Goal: Check status: Check status

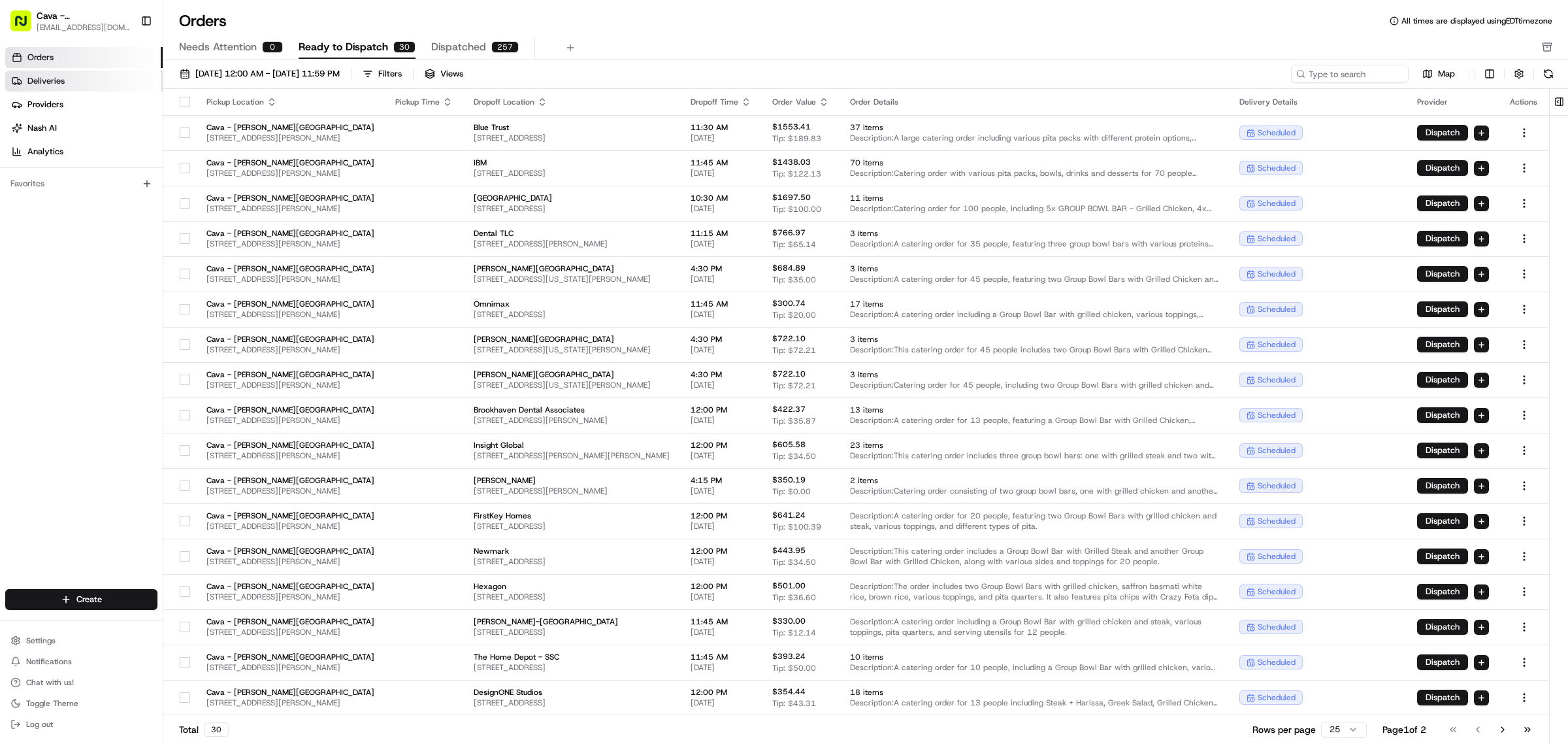
click at [53, 77] on span "Deliveries" at bounding box center [46, 81] width 38 height 12
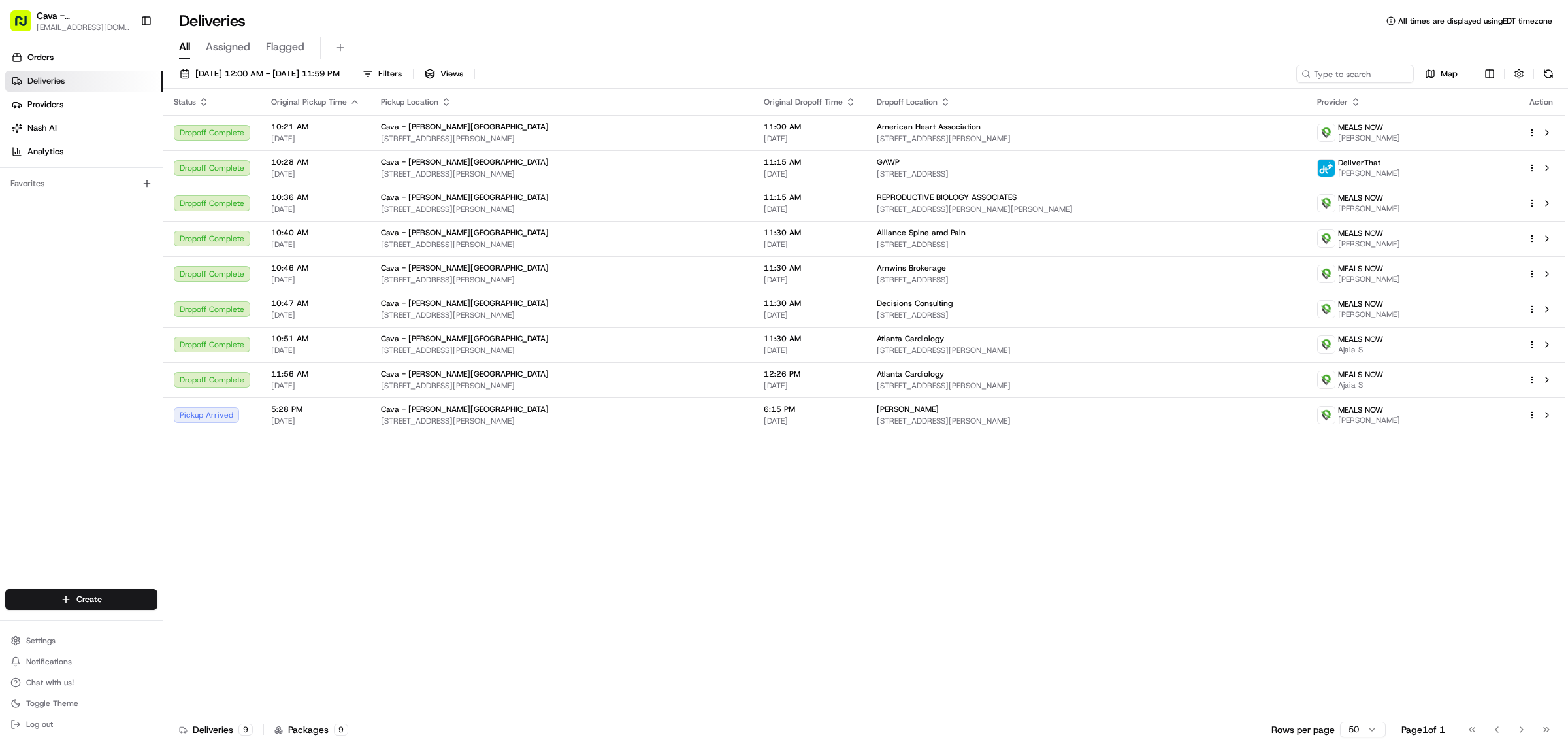
click at [58, 45] on div "Orders Deliveries Providers [PERSON_NAME] Analytics" at bounding box center [81, 104] width 163 height 126
click at [58, 60] on link "Orders" at bounding box center [84, 58] width 158 height 21
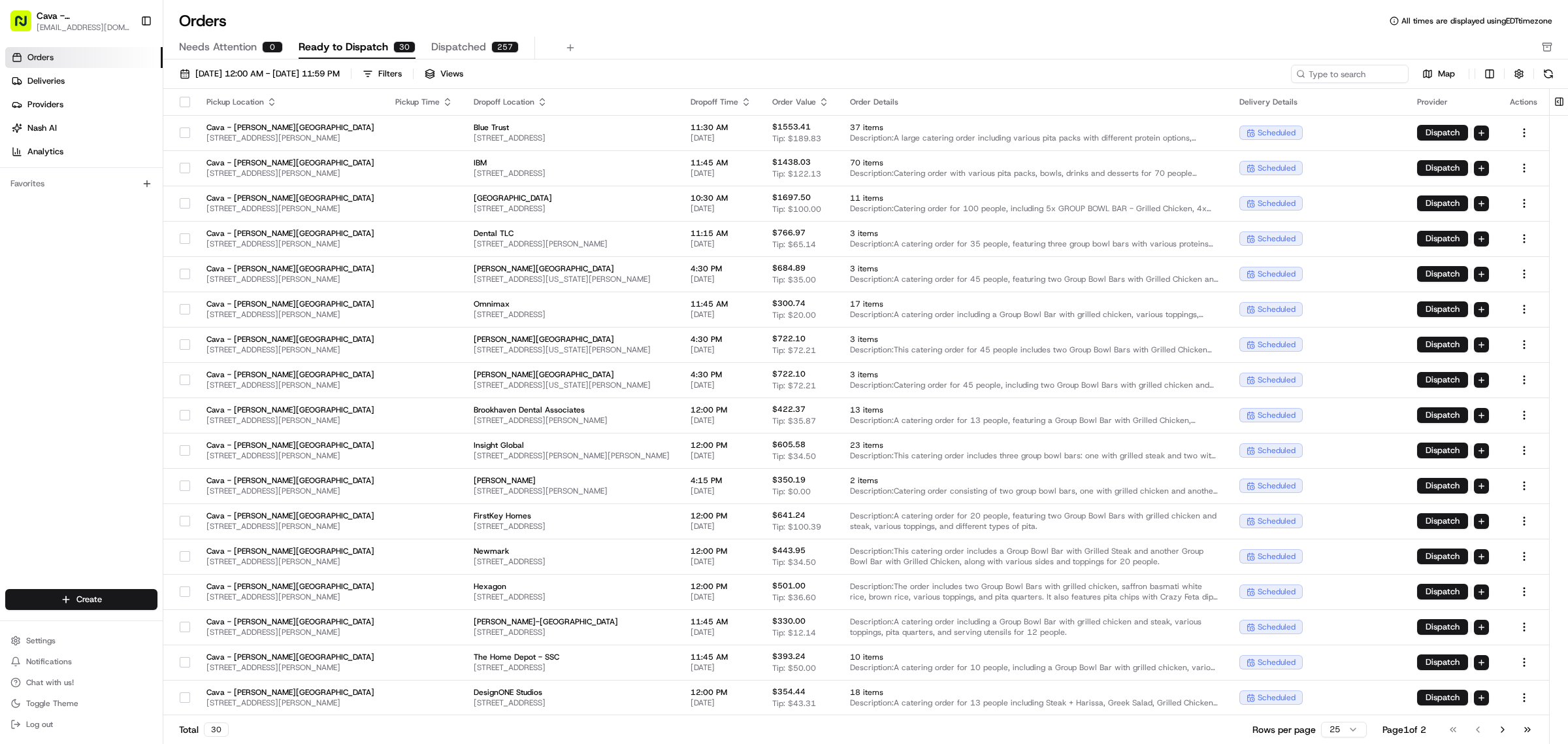
click at [229, 83] on div "[DATE] 12:00 AM - [DATE] 11:59 PM Filters Views Map" at bounding box center [865, 76] width 1405 height 24
click at [238, 81] on button "[DATE] 12:00 AM - [DATE] 11:59 PM" at bounding box center [259, 74] width 172 height 18
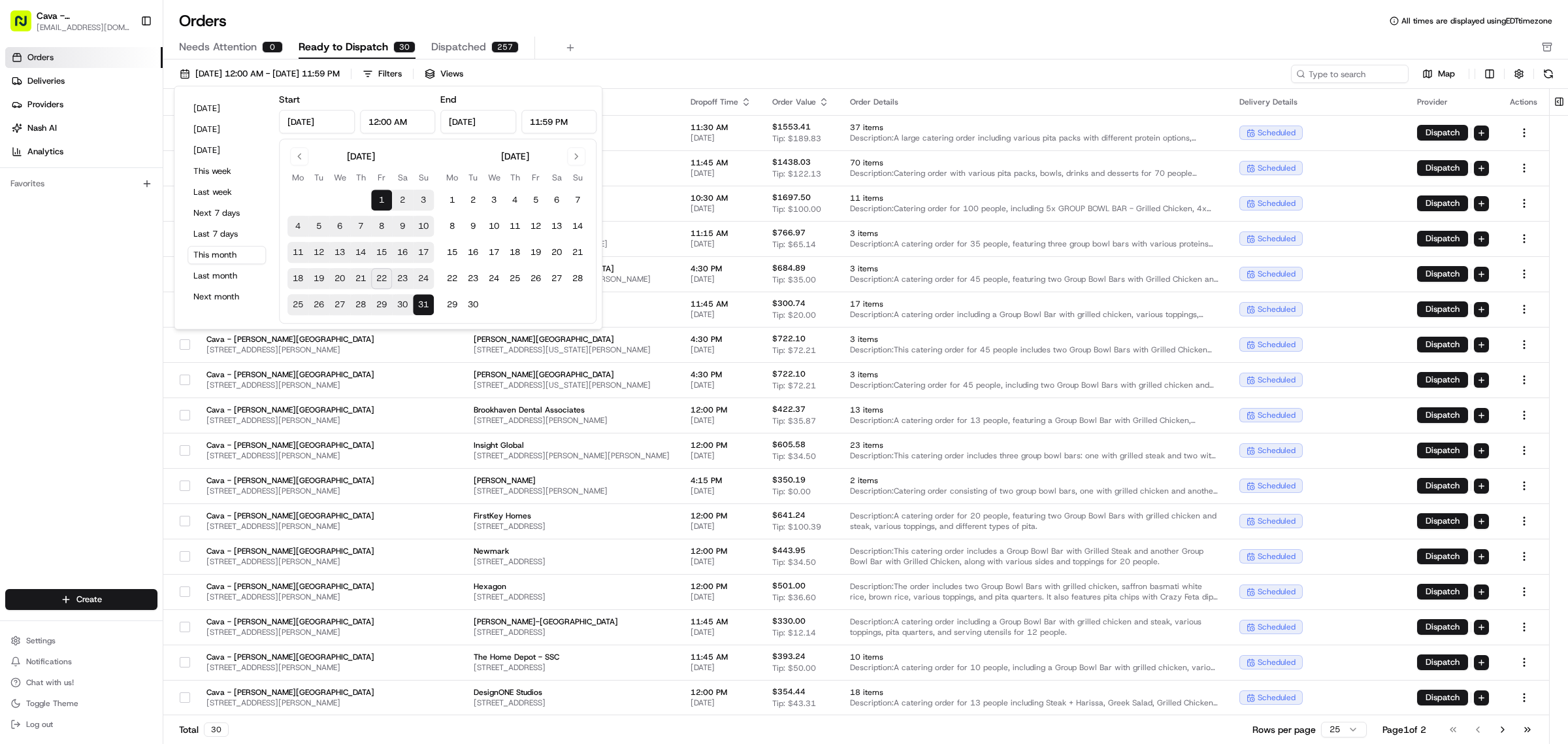
click at [293, 306] on button "25" at bounding box center [298, 305] width 21 height 21
type input "[DATE]"
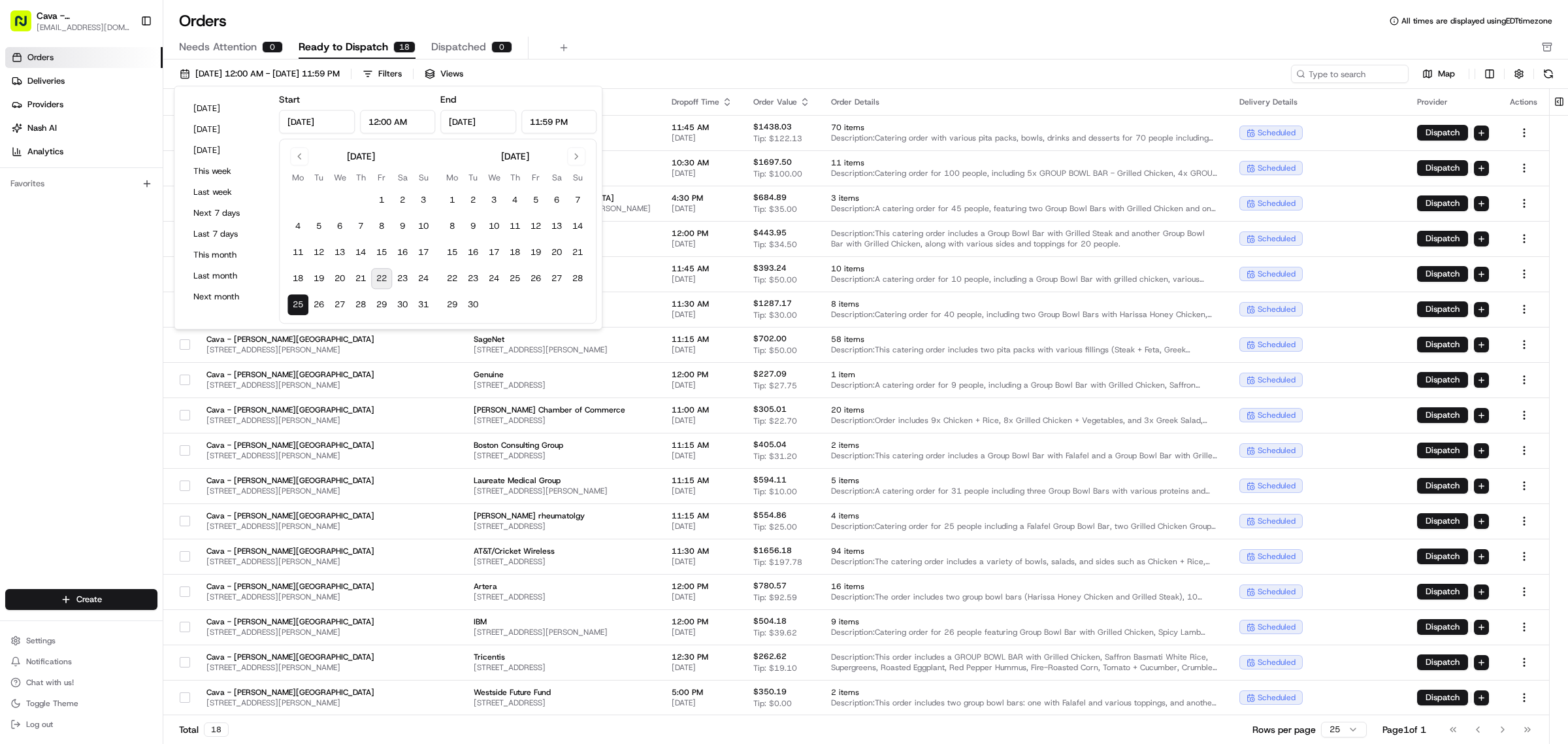
click at [655, 44] on div "Needs Attention 0 Ready to Dispatch 18 Dispatched 0" at bounding box center [857, 48] width 1355 height 22
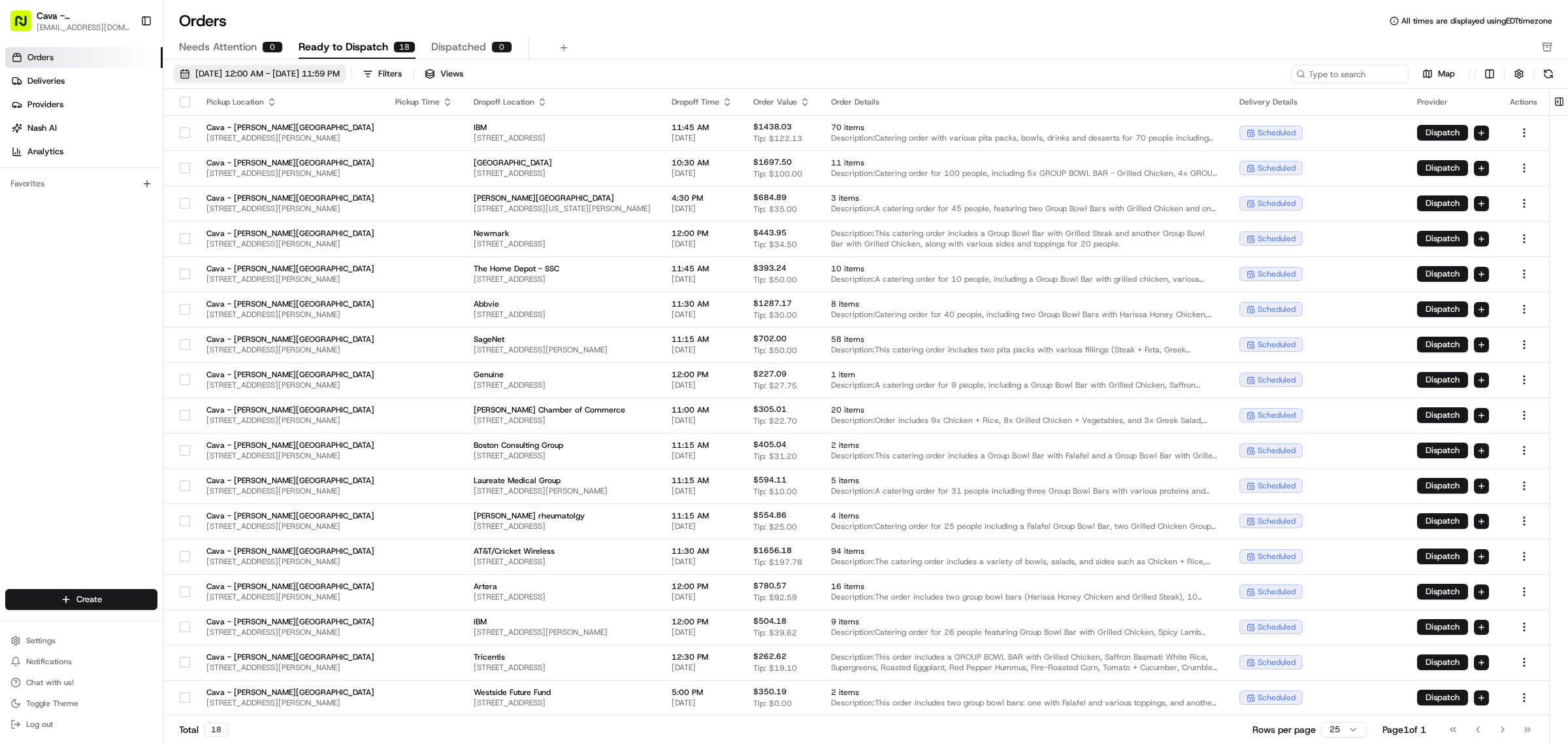
click at [254, 76] on span "[DATE] 12:00 AM - [DATE] 11:59 PM" at bounding box center [268, 74] width 145 height 12
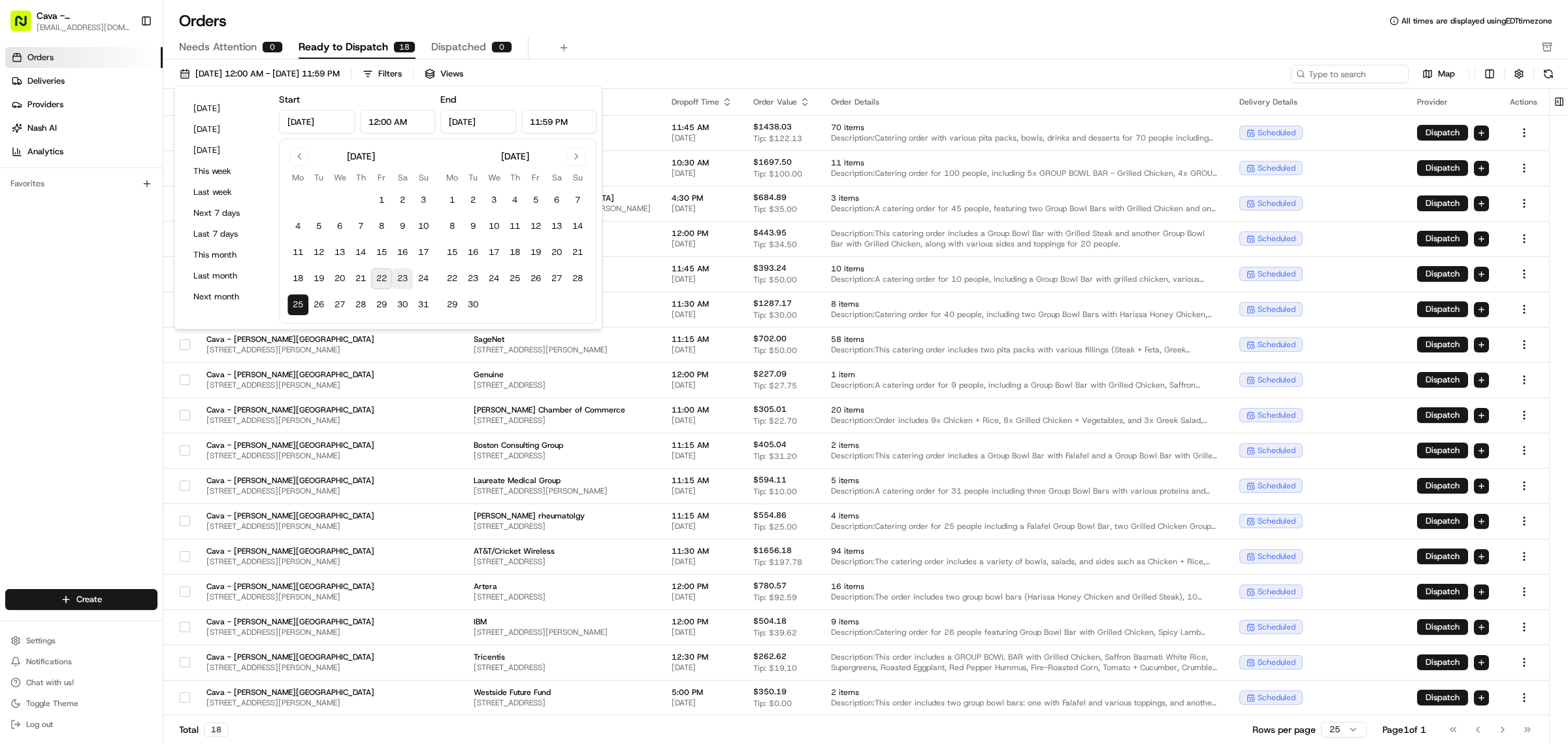
click at [404, 280] on button "23" at bounding box center [402, 278] width 21 height 21
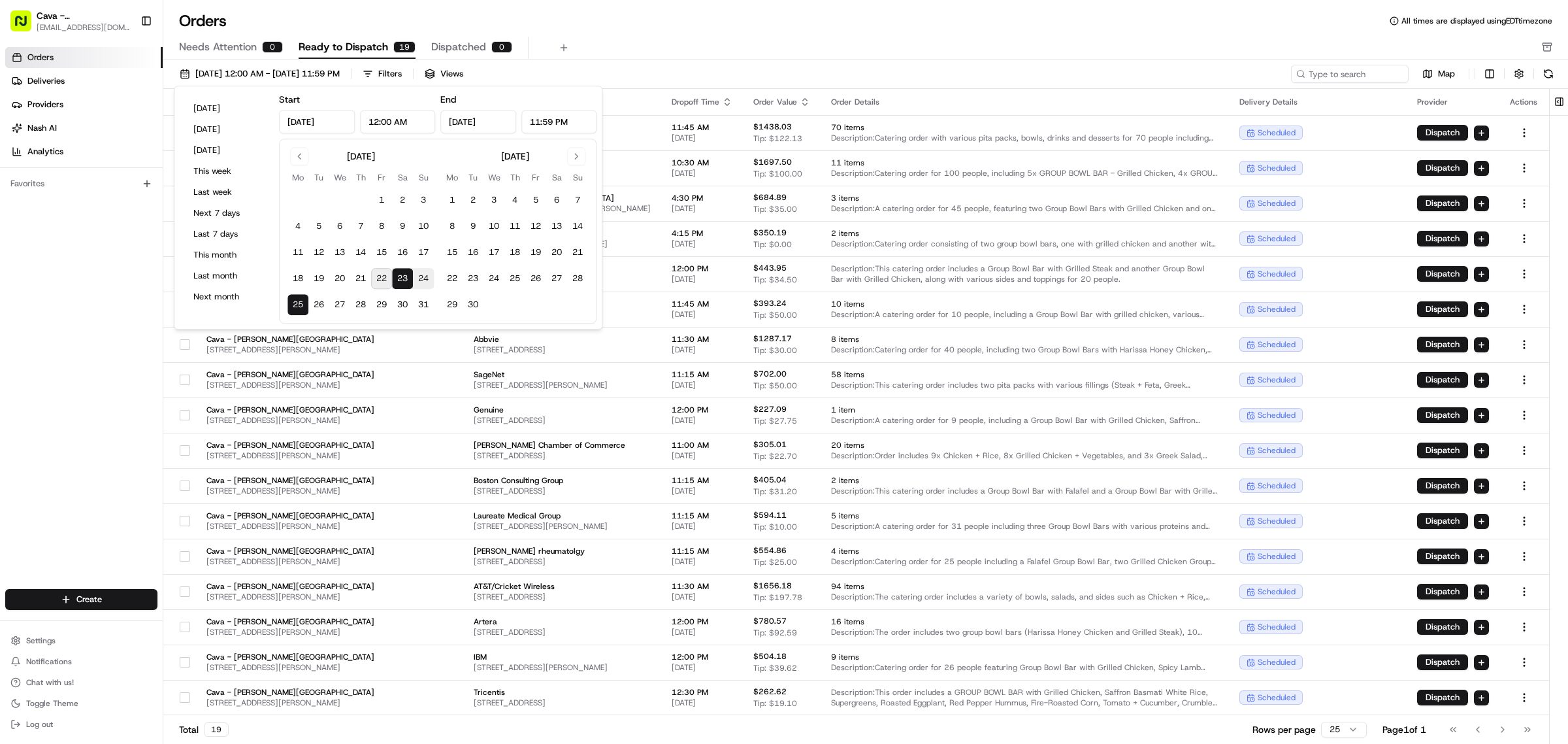
click at [380, 280] on button "22" at bounding box center [382, 278] width 21 height 21
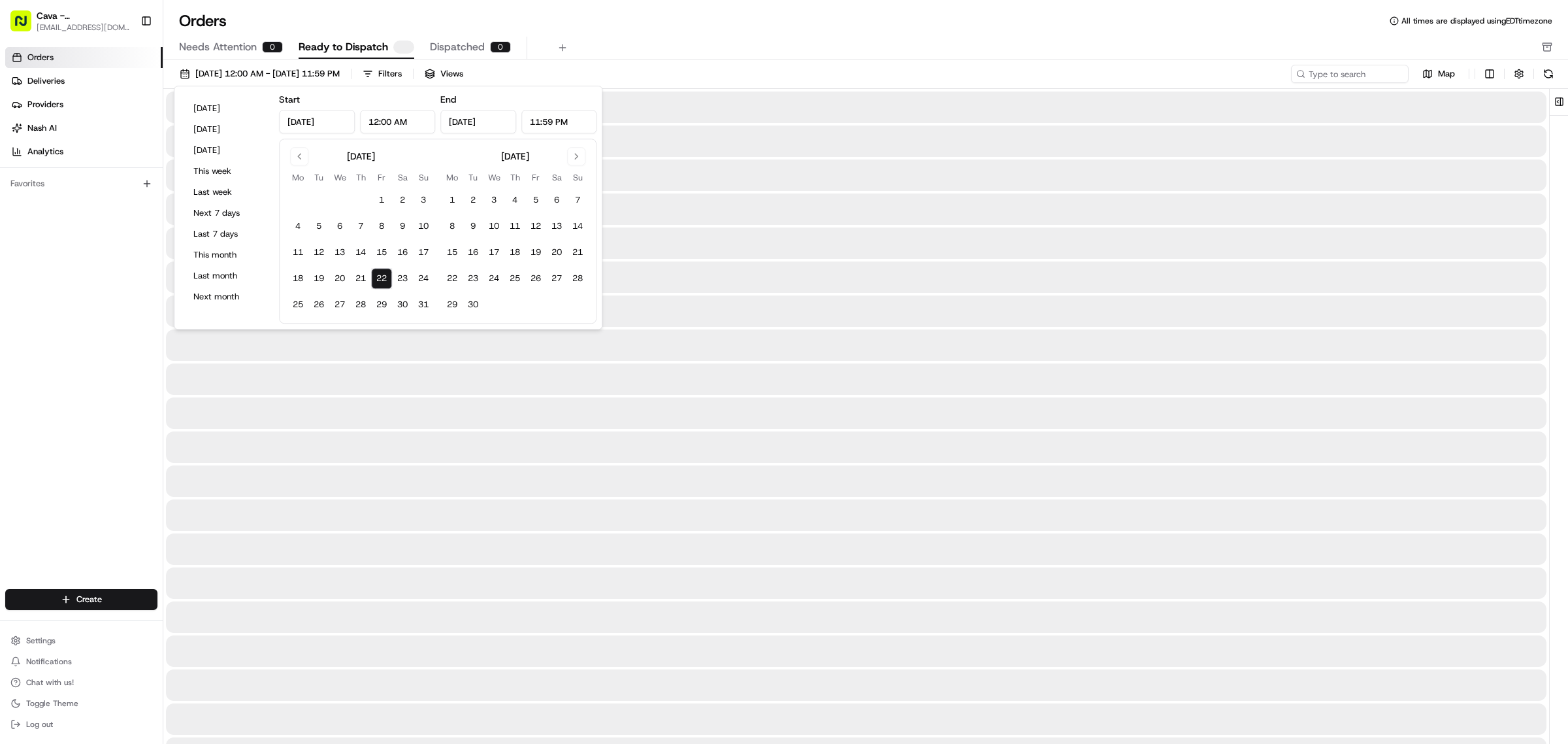
type input "[DATE]"
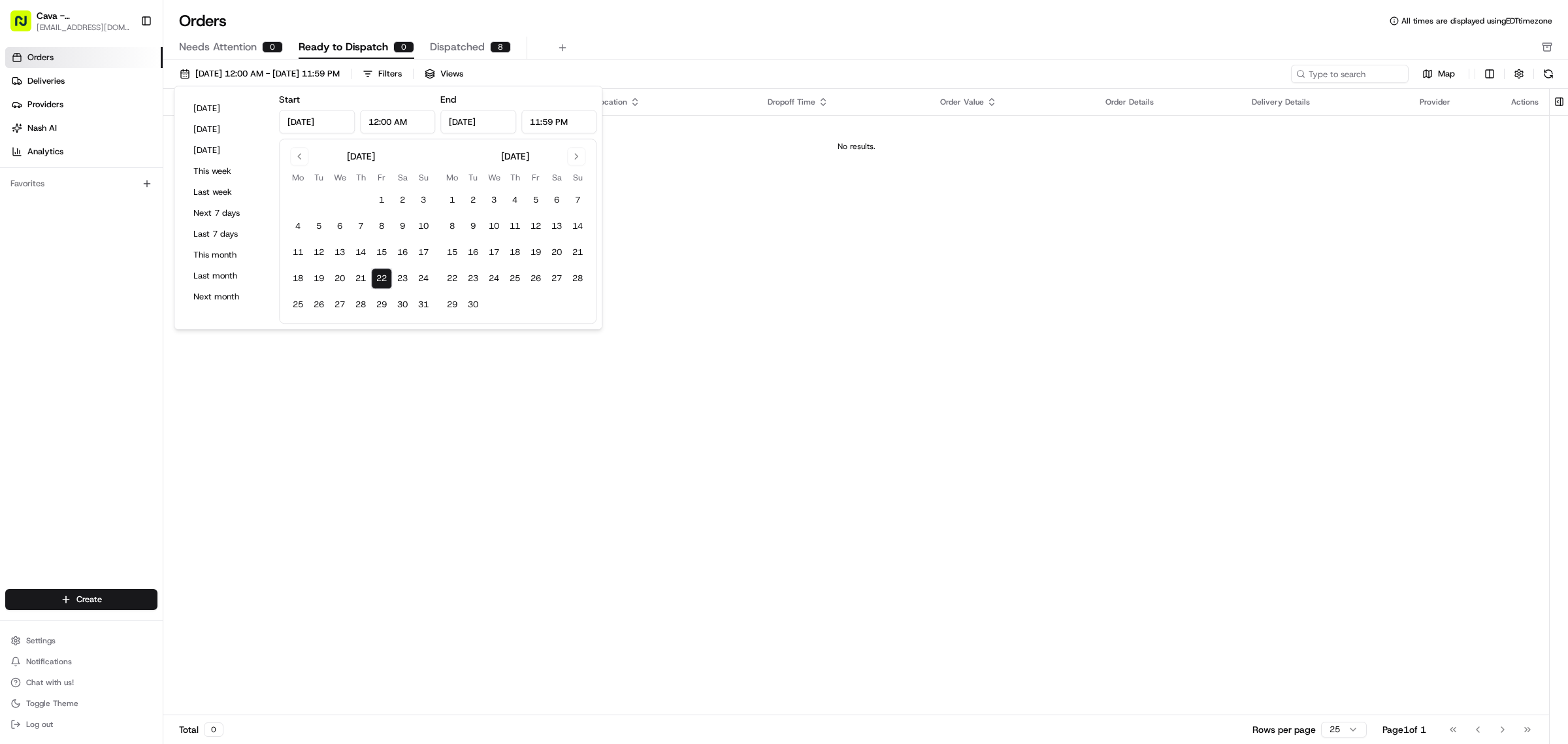
click at [642, 250] on div "Pickup Location Pickup Time Dropoff Location Dropoff Time Order Value Order Det…" at bounding box center [856, 402] width 1386 height 626
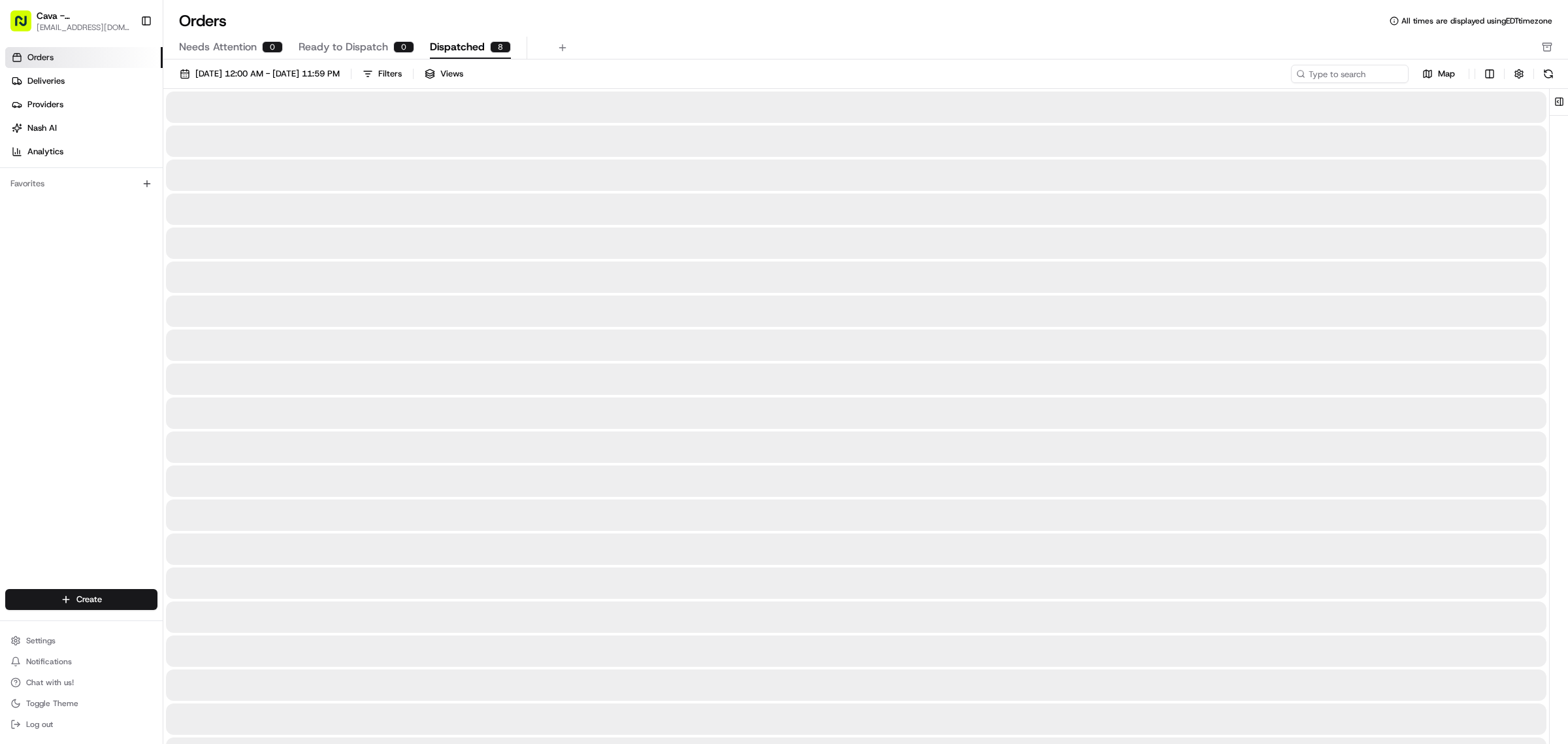
click at [445, 38] on button "Dispatched 8" at bounding box center [471, 48] width 81 height 22
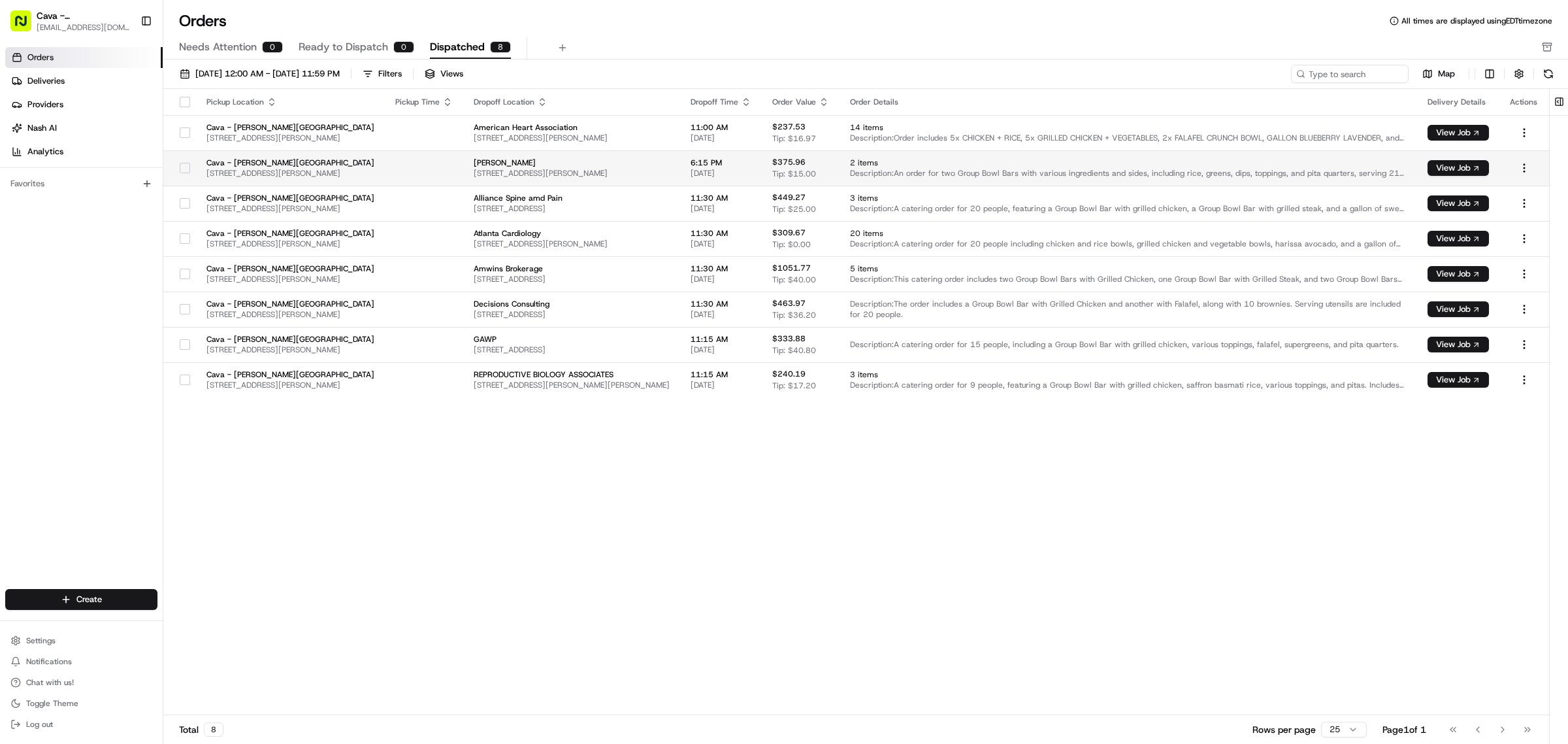
click at [956, 165] on span "2 items" at bounding box center [1128, 163] width 557 height 10
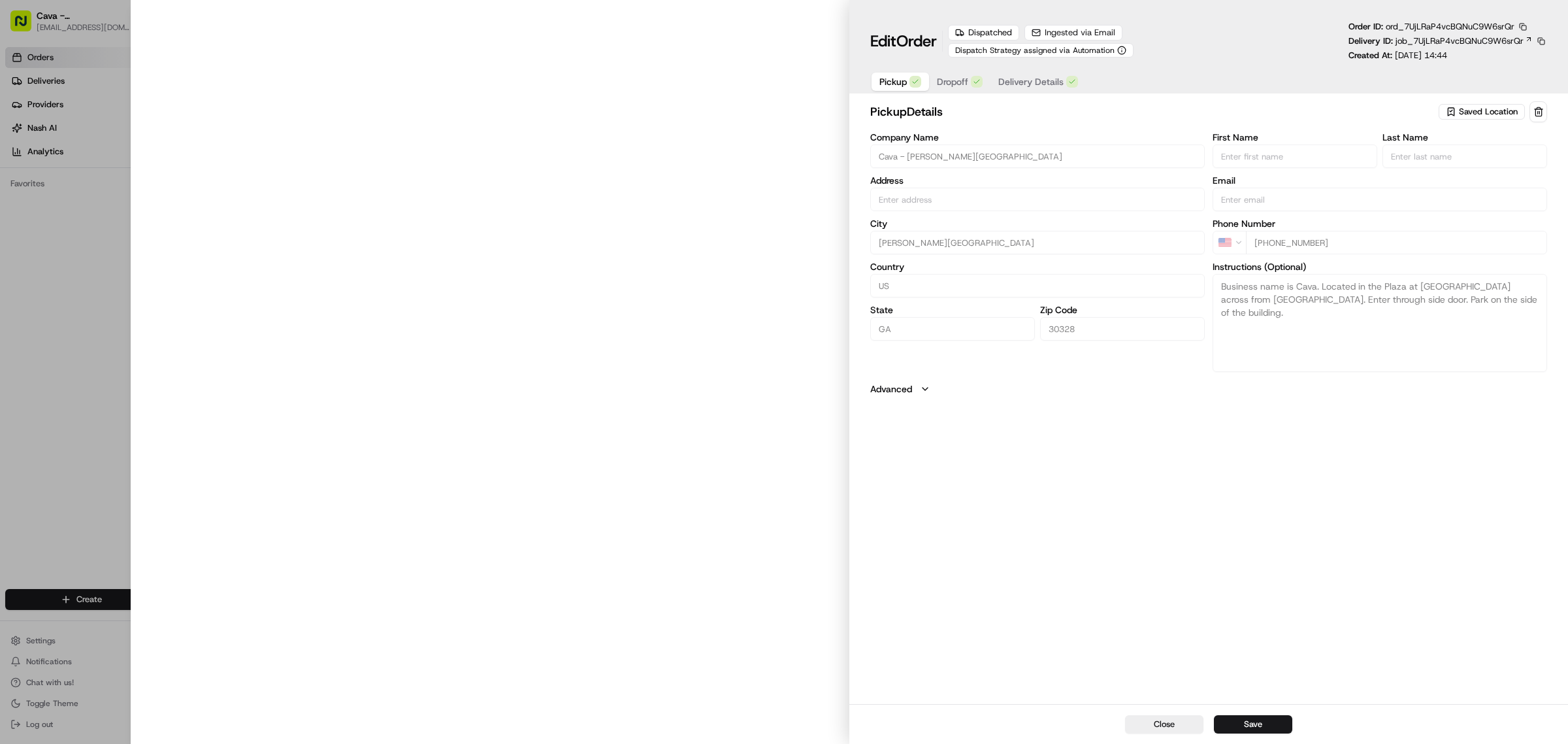
type input "[STREET_ADDRESS][PERSON_NAME]"
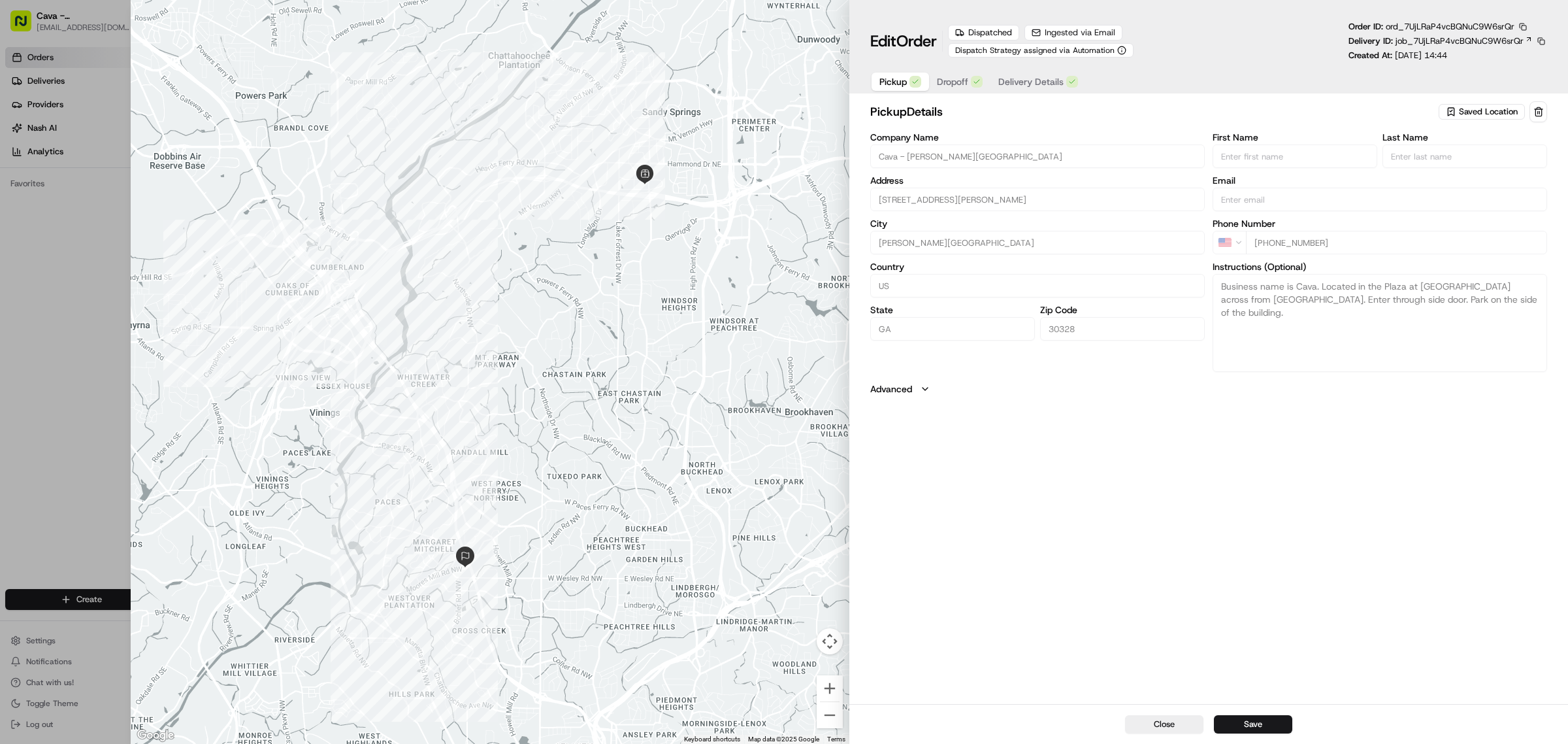
click at [1152, 720] on button "Close" at bounding box center [1164, 725] width 79 height 18
type input "+1"
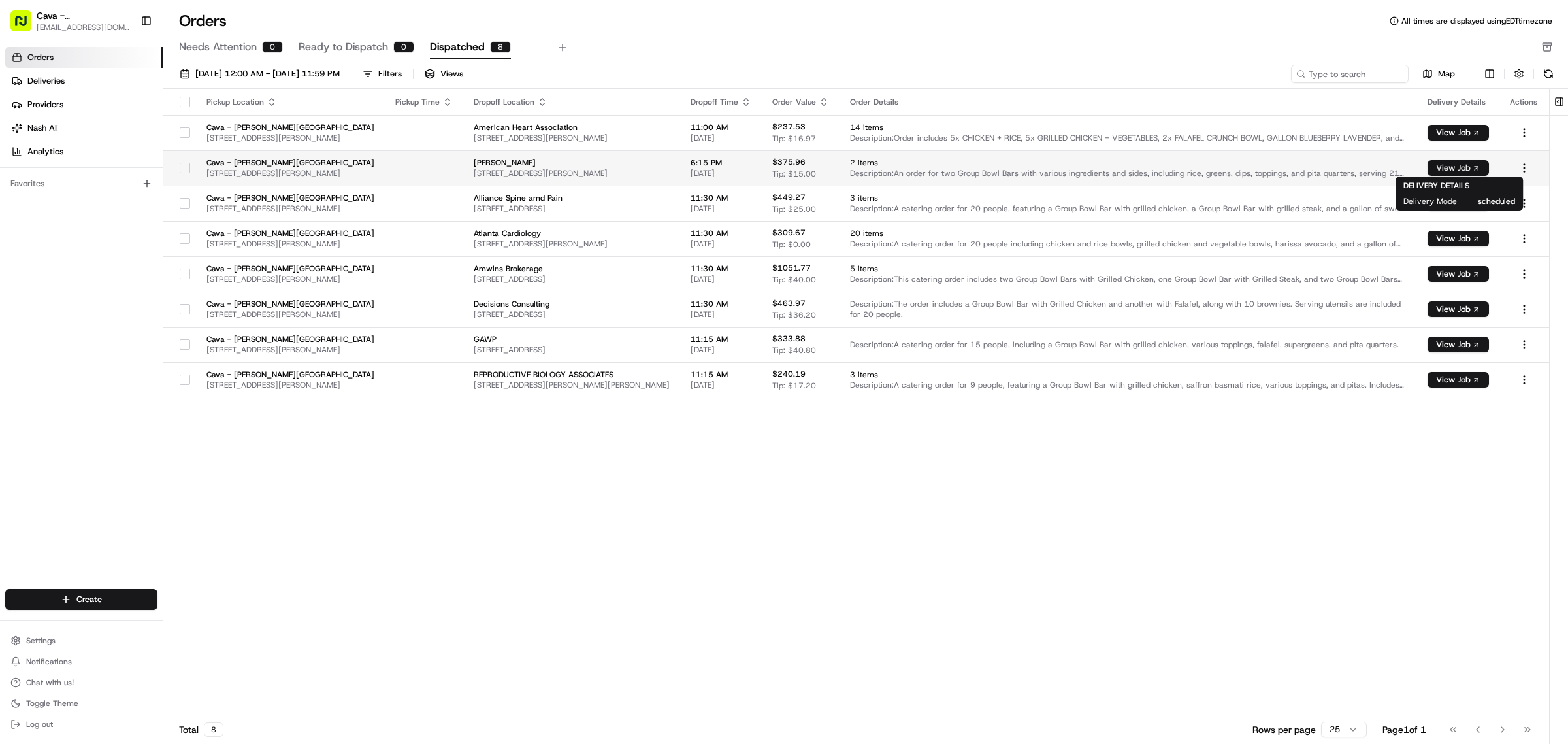
click at [1469, 170] on button "View Job" at bounding box center [1458, 168] width 61 height 16
